Goal: Information Seeking & Learning: Learn about a topic

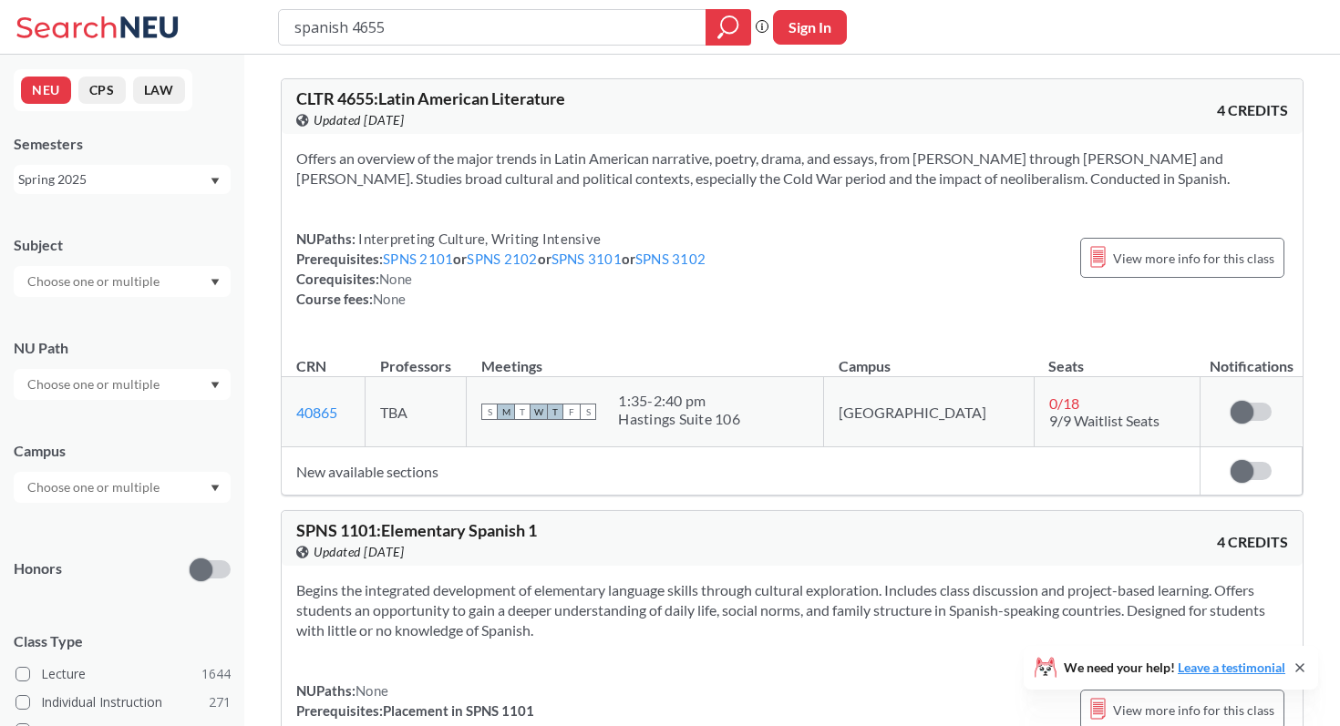
drag, startPoint x: 375, startPoint y: 19, endPoint x: 265, endPoint y: 19, distance: 110.3
click at [265, 19] on div "spanish 4655 Phrase search guarantees the exact search appears in the results. …" at bounding box center [670, 27] width 1340 height 55
type input "b"
type input "eemb 2610"
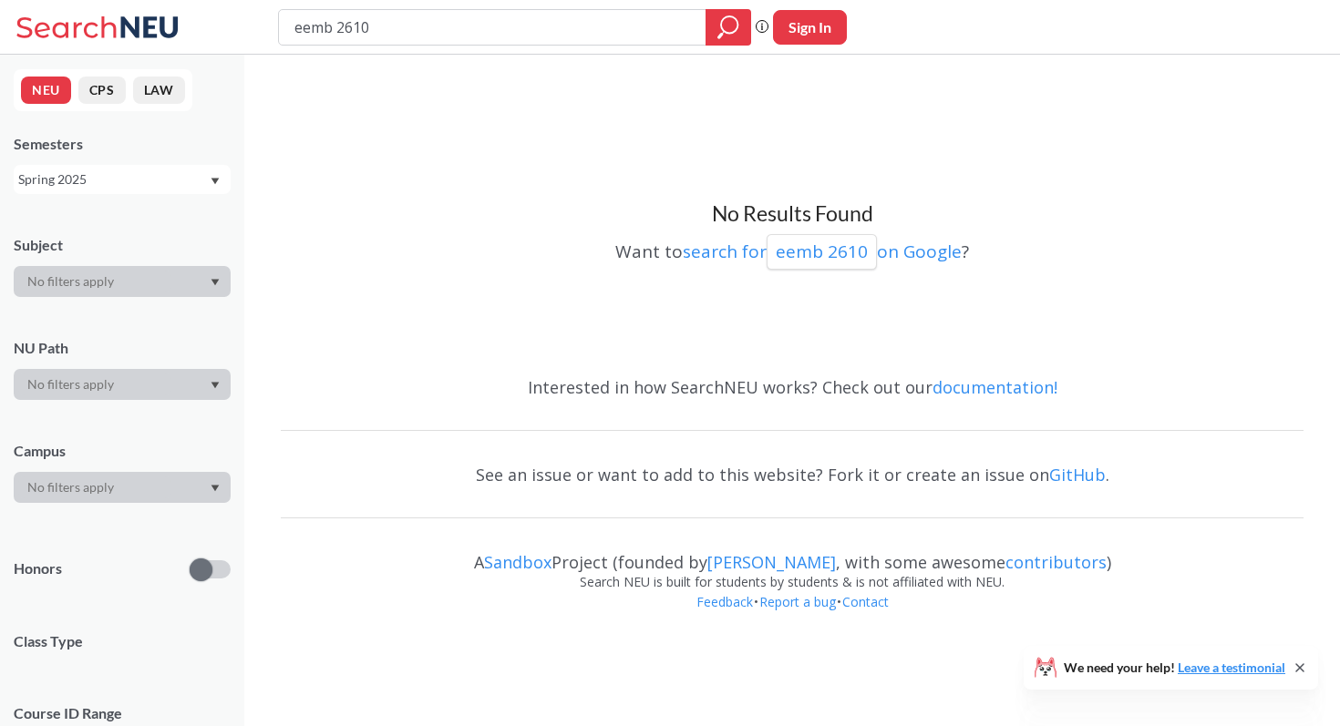
click at [77, 177] on div "Spring 2025" at bounding box center [113, 180] width 190 height 20
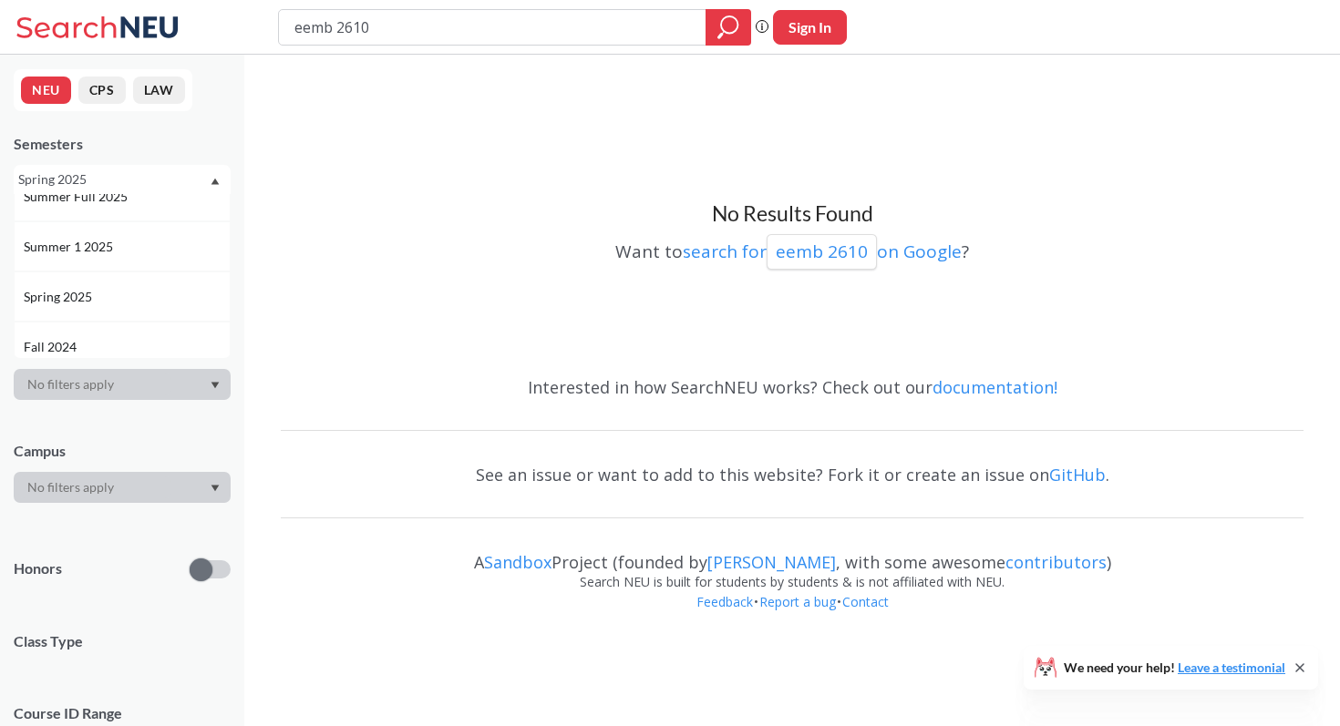
scroll to position [139, 0]
click at [124, 285] on div "Spring 2025" at bounding box center [127, 282] width 206 height 20
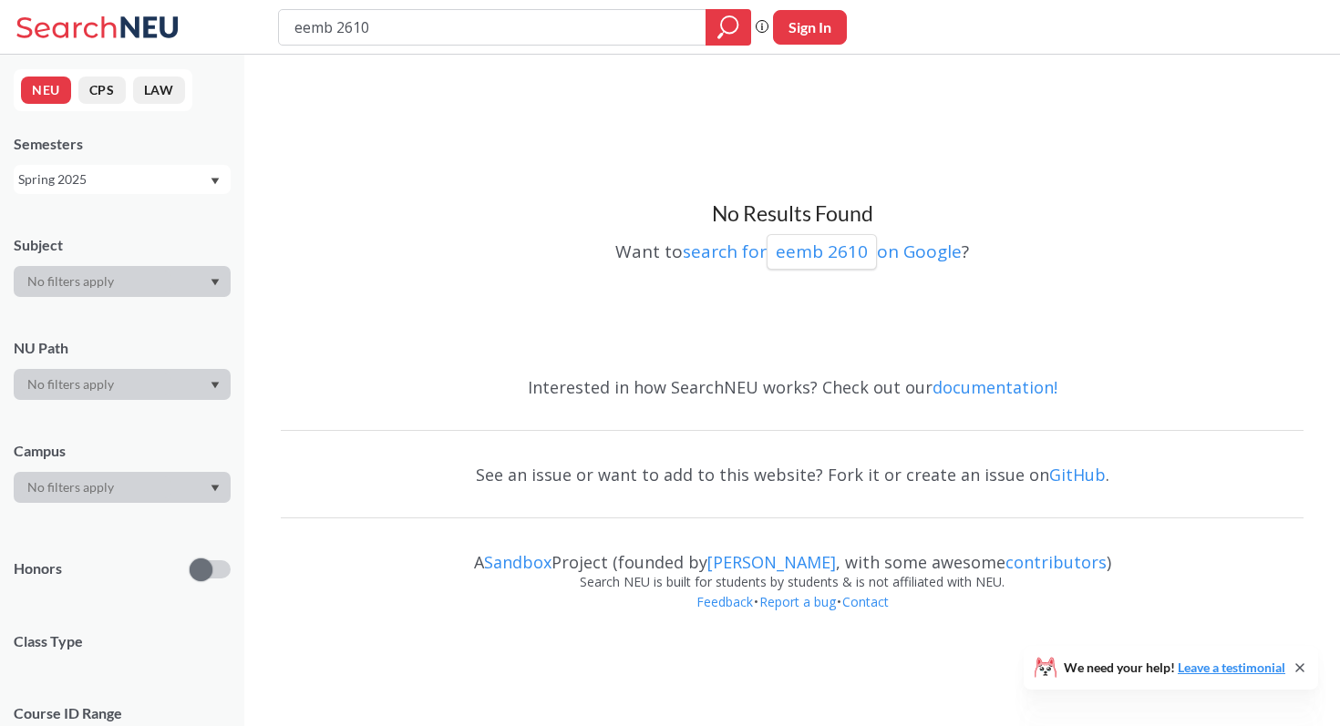
scroll to position [0, 0]
click at [724, 22] on icon "magnifying glass" at bounding box center [728, 28] width 22 height 26
drag, startPoint x: 404, startPoint y: 32, endPoint x: 221, endPoint y: 10, distance: 183.6
click at [221, 10] on div "eemb 2610 Phrase search guarantees the exact search appears in the results. Ex.…" at bounding box center [670, 27] width 1340 height 55
type input "plant biology"
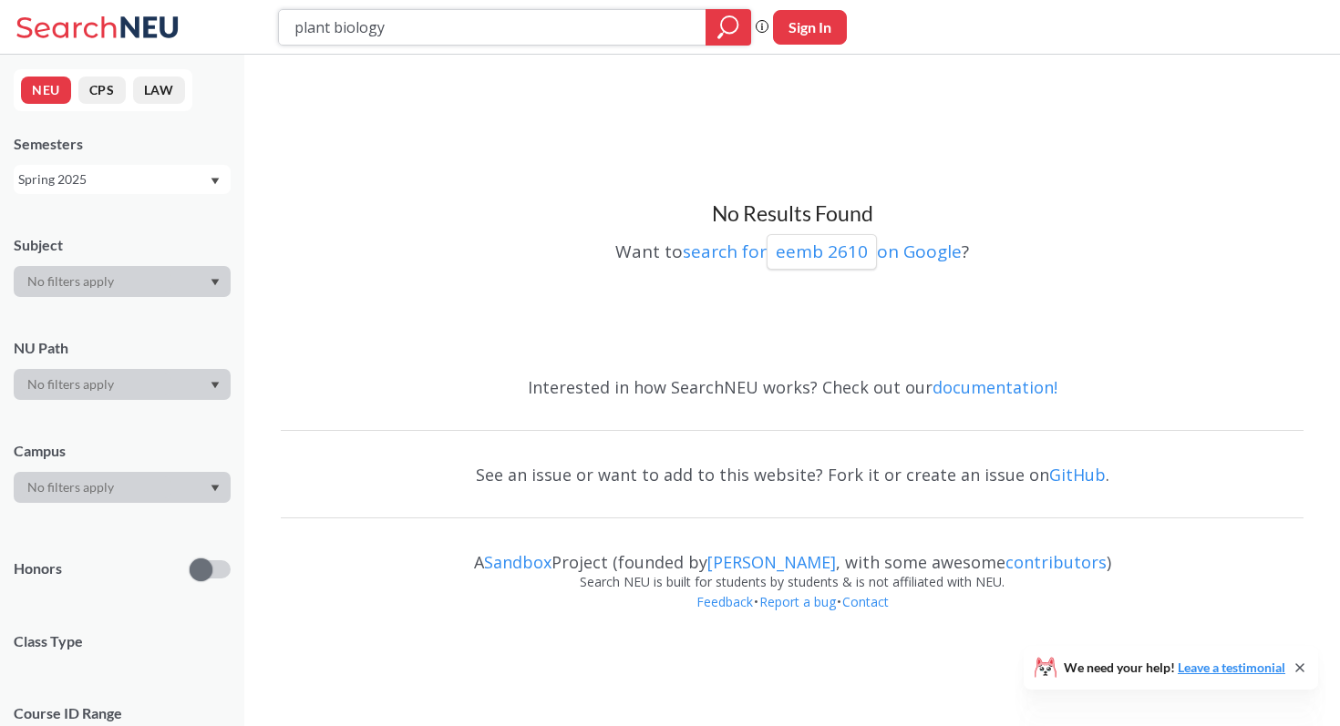
click at [727, 28] on icon "magnifying glass" at bounding box center [728, 28] width 22 height 26
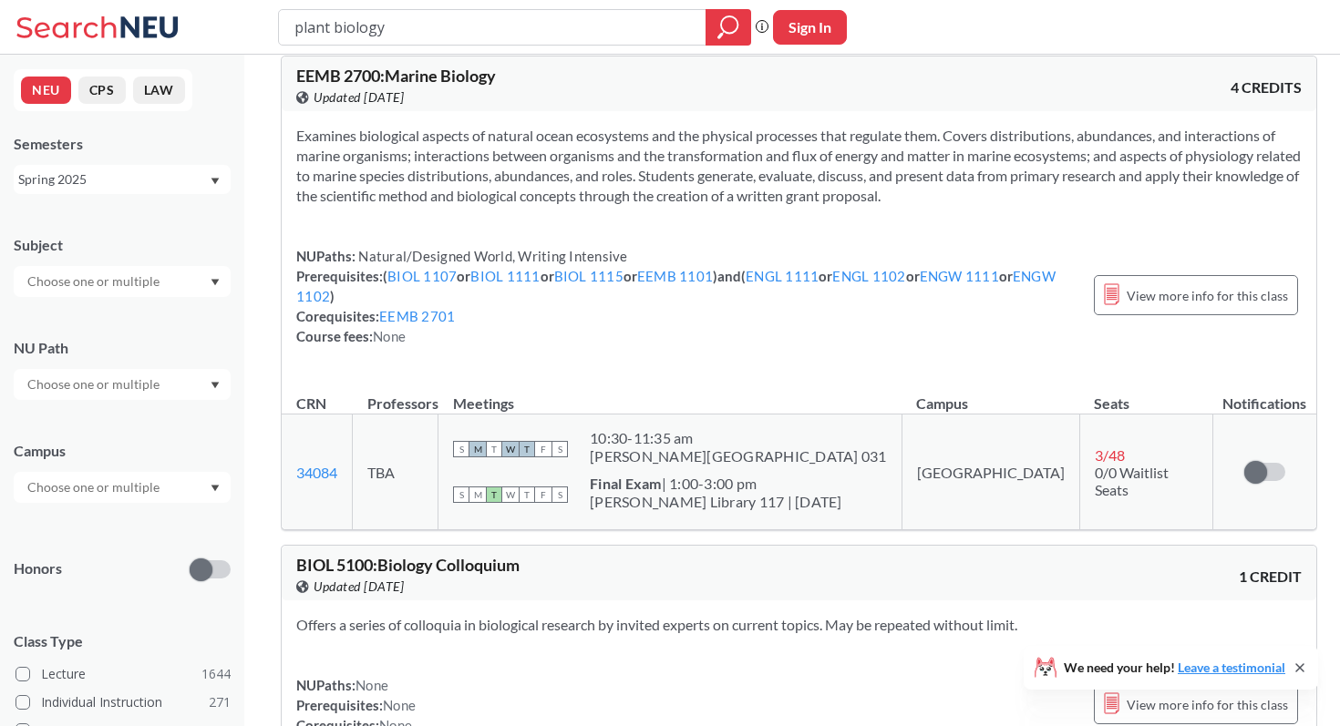
scroll to position [154, 0]
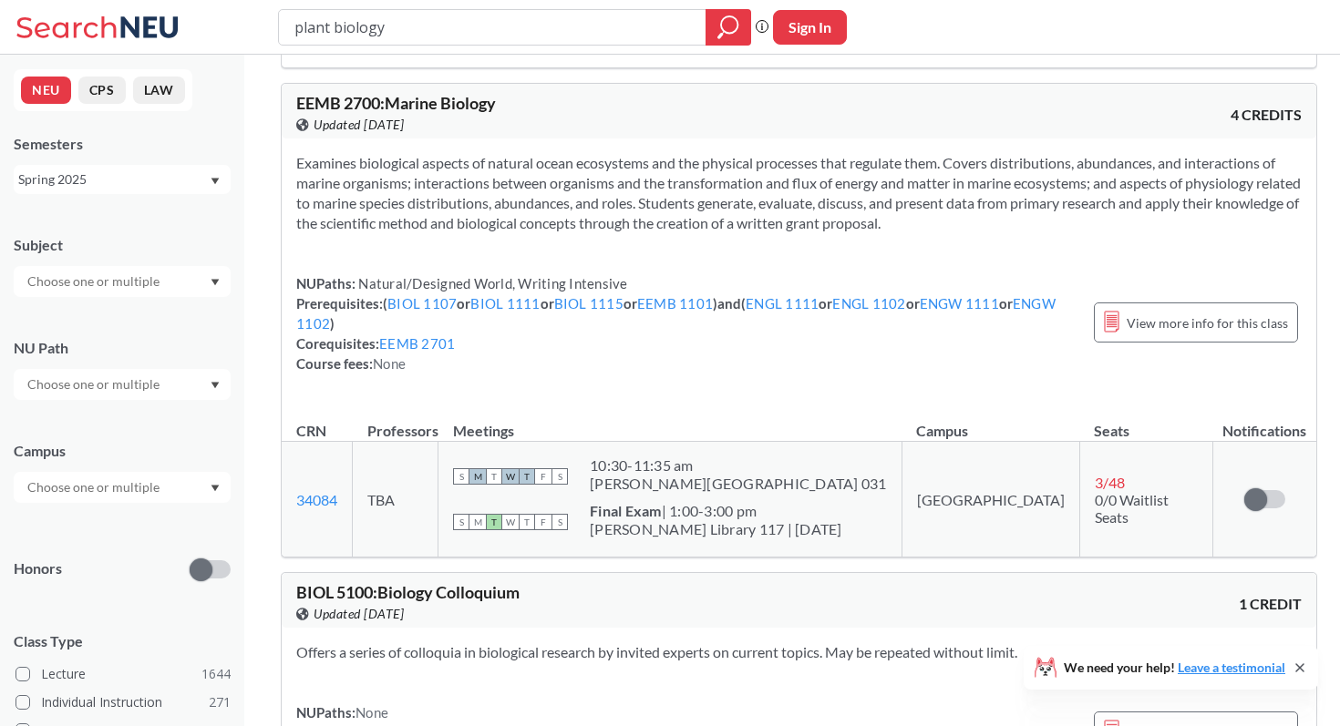
click at [184, 180] on div "Spring 2025" at bounding box center [113, 180] width 190 height 20
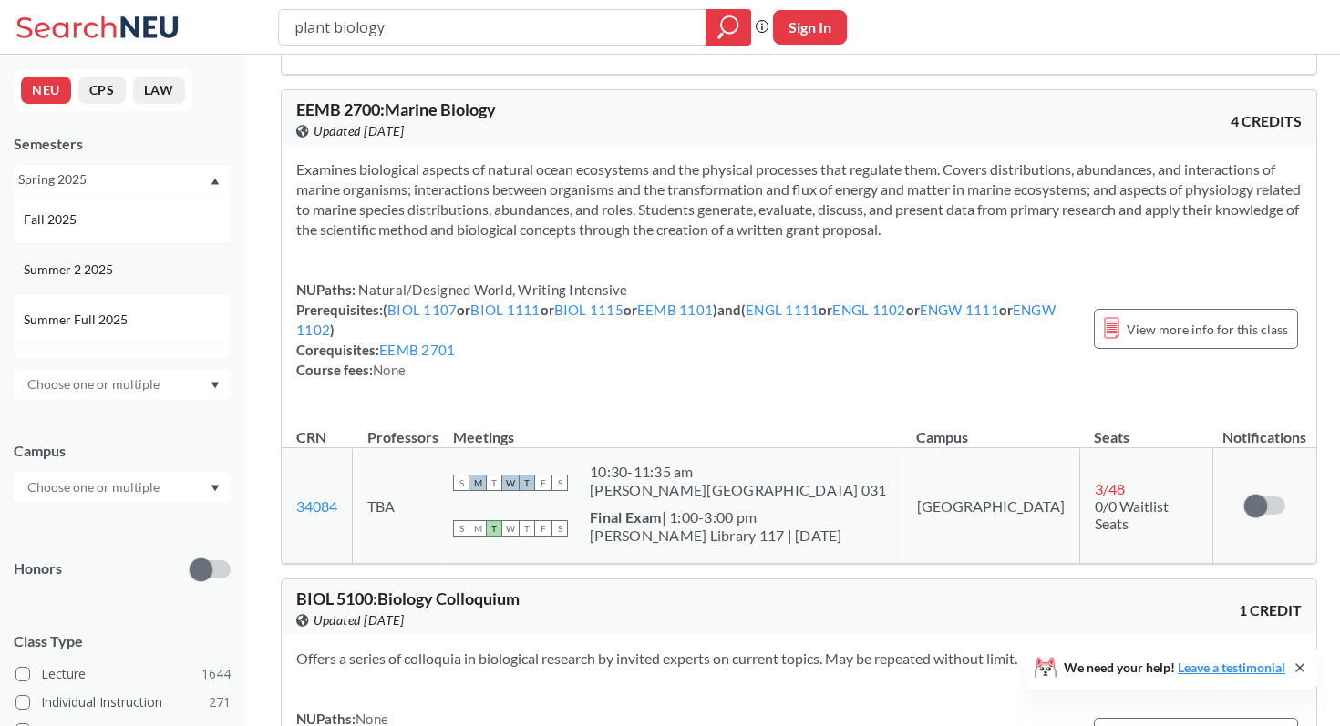
scroll to position [149, 0]
click at [159, 229] on div "Fall 2025" at bounding box center [127, 220] width 206 height 20
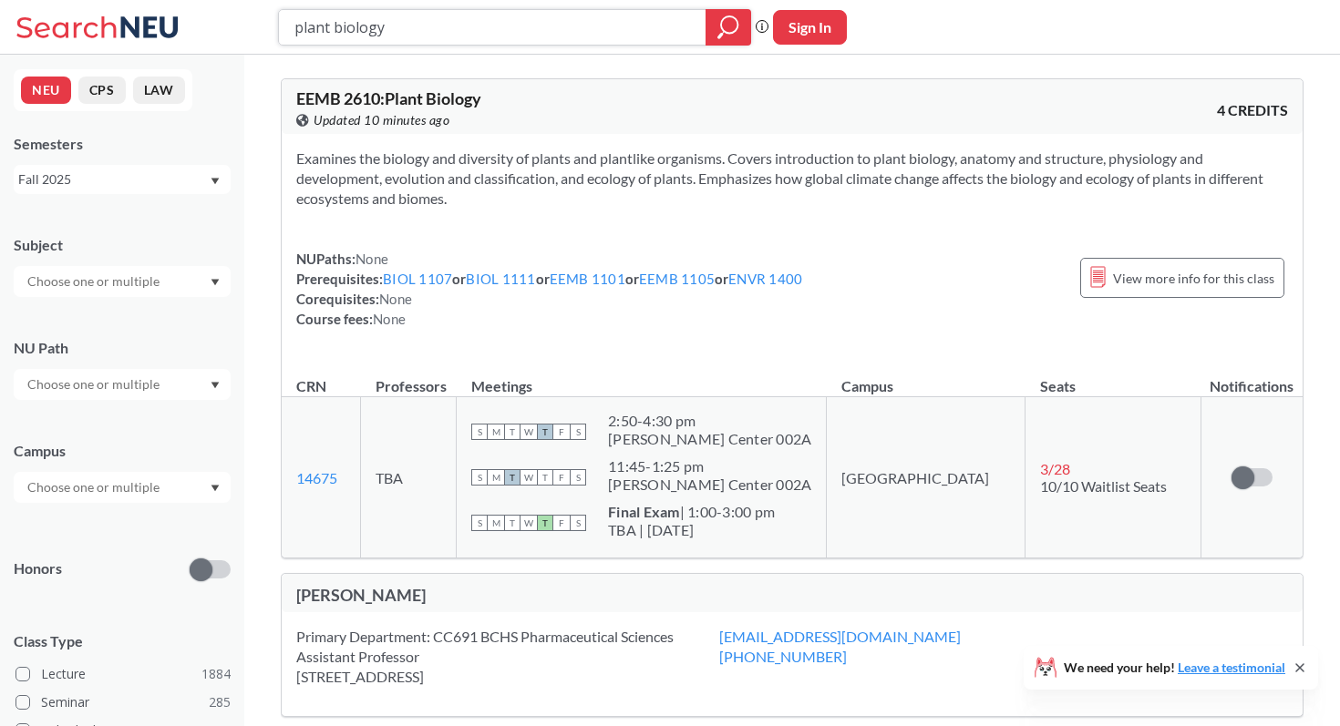
drag, startPoint x: 464, startPoint y: 38, endPoint x: 274, endPoint y: 31, distance: 189.7
click at [274, 31] on div "plant biology Phrase search guarantees the exact search appears in the results.…" at bounding box center [670, 27] width 1340 height 55
type input "disease ecology"
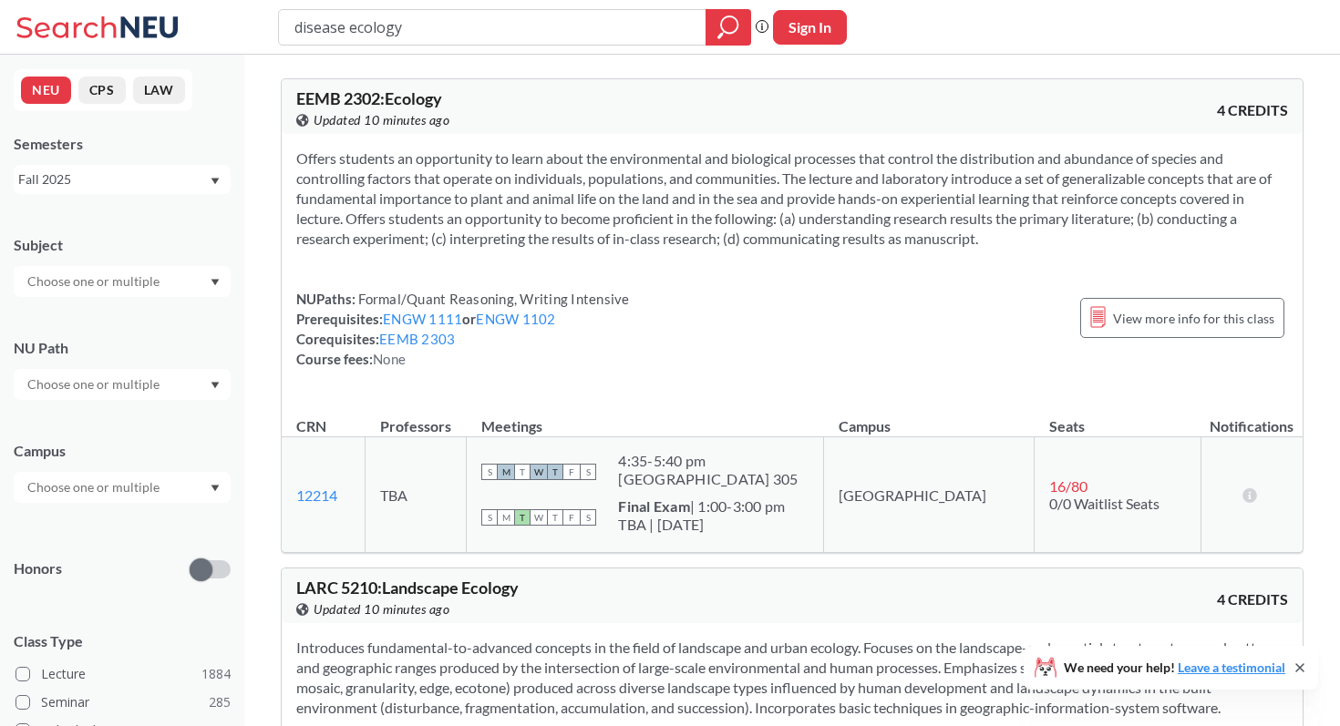
click at [189, 180] on div "Fall 2025" at bounding box center [113, 180] width 190 height 20
click at [169, 245] on div "Spring 2025" at bounding box center [127, 243] width 206 height 20
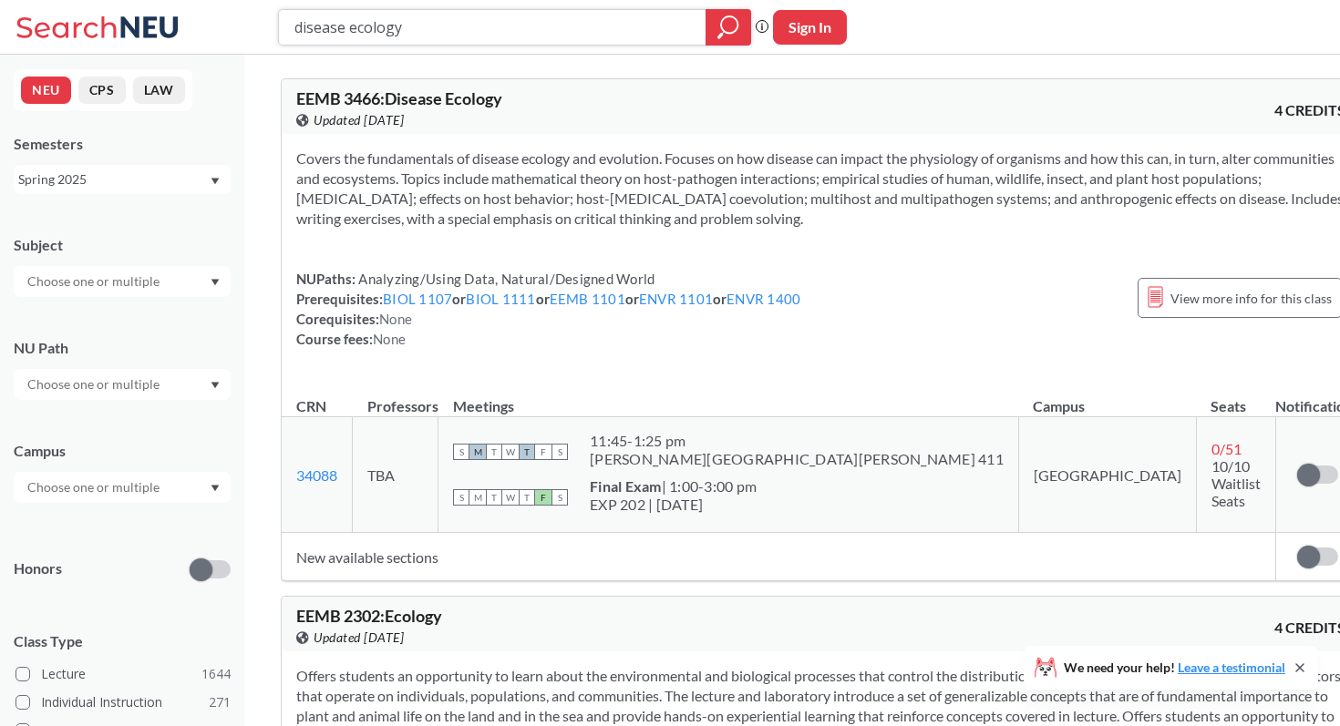
click at [737, 22] on icon "magnifying glass" at bounding box center [729, 24] width 16 height 16
